Goal: Transaction & Acquisition: Book appointment/travel/reservation

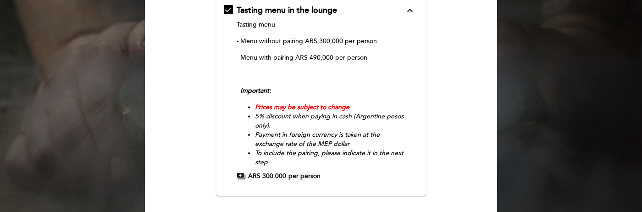
scroll to position [138, 0]
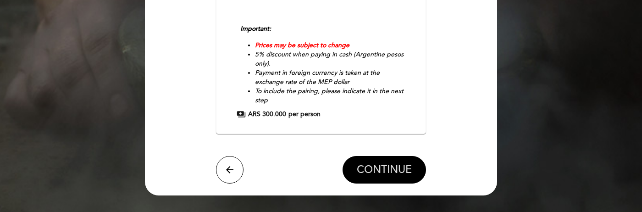
click at [391, 164] on span "CONTINUE" at bounding box center [384, 169] width 55 height 13
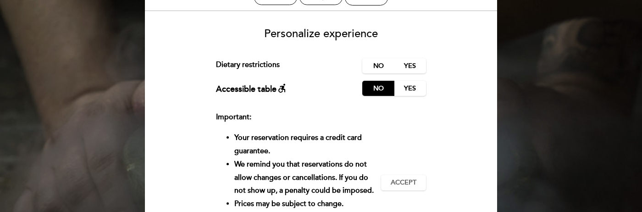
scroll to position [44, 0]
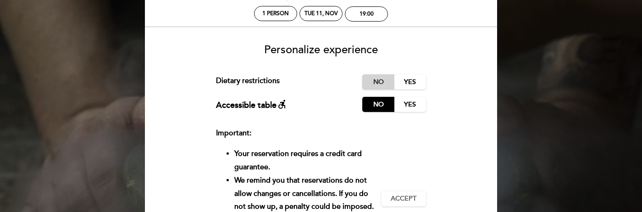
click at [383, 78] on label "No" at bounding box center [378, 81] width 32 height 15
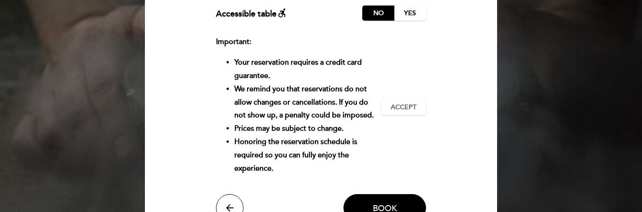
scroll to position [136, 0]
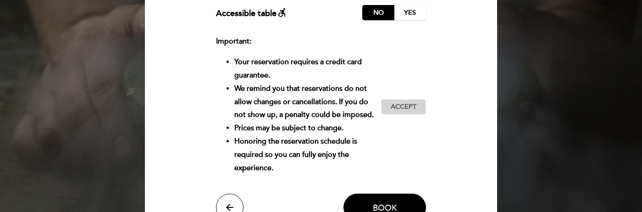
click at [406, 110] on span "Accept" at bounding box center [404, 107] width 26 height 10
click at [403, 200] on button "Book" at bounding box center [385, 208] width 83 height 28
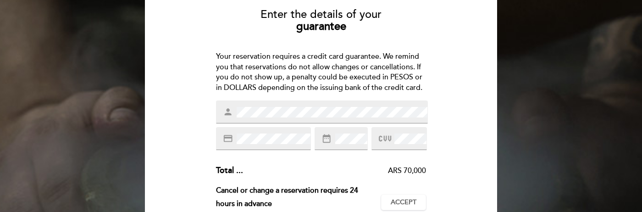
scroll to position [92, 0]
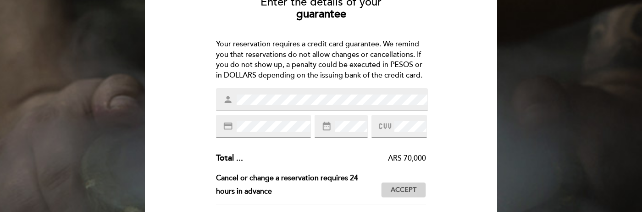
click at [402, 185] on span "Accept" at bounding box center [404, 190] width 26 height 10
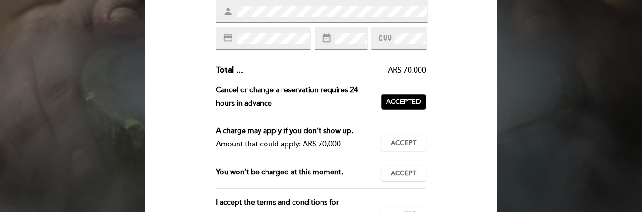
scroll to position [183, 0]
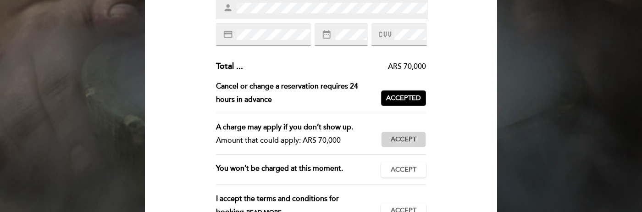
click at [420, 139] on button "Accept Accepted" at bounding box center [403, 140] width 45 height 16
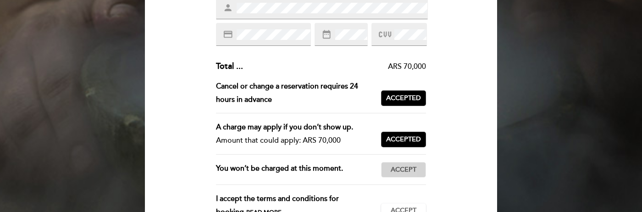
click at [418, 174] on button "Accept Accepted" at bounding box center [403, 170] width 45 height 16
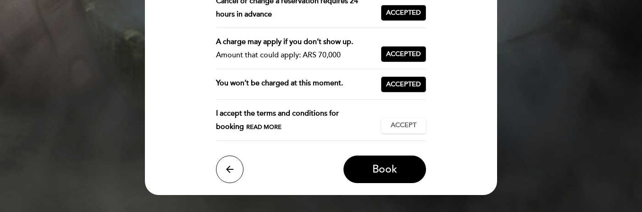
scroll to position [275, 0]
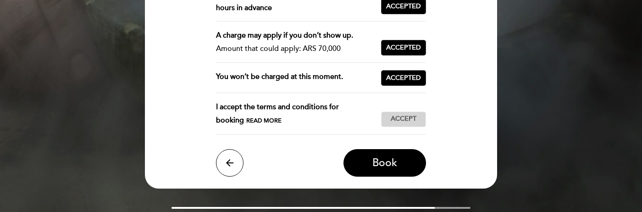
click at [409, 120] on span "Accept" at bounding box center [404, 119] width 26 height 10
click at [411, 158] on button "Book" at bounding box center [385, 163] width 83 height 28
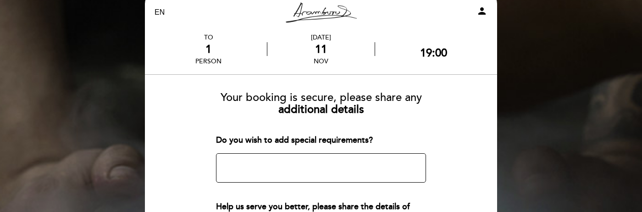
scroll to position [67, 0]
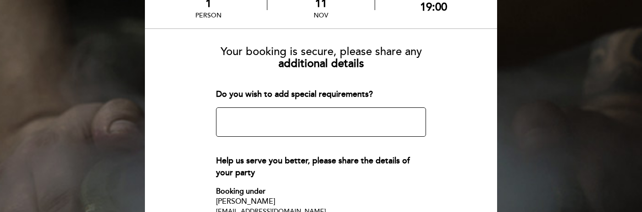
click at [369, 123] on textarea at bounding box center [321, 121] width 211 height 29
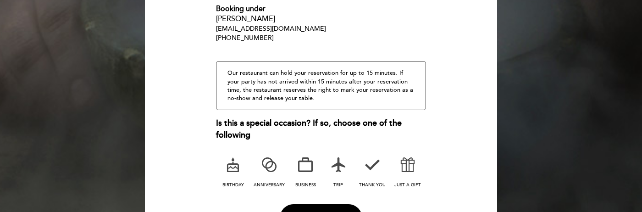
scroll to position [251, 0]
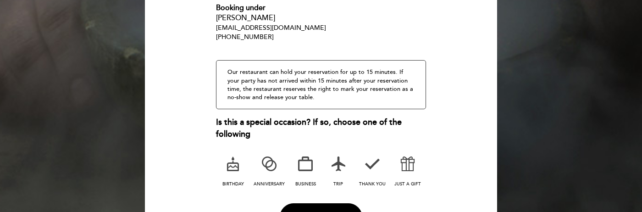
click at [236, 165] on icon at bounding box center [233, 164] width 24 height 24
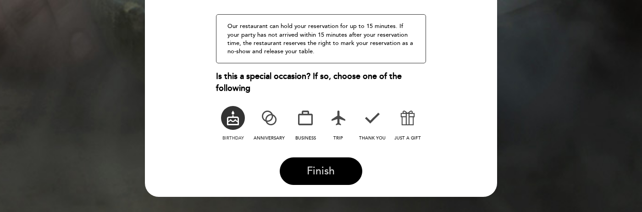
click at [353, 172] on button "Finish" at bounding box center [321, 171] width 83 height 28
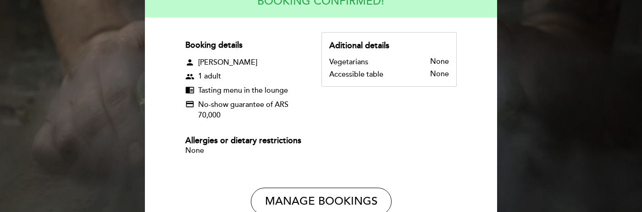
scroll to position [65, 0]
